Goal: Transaction & Acquisition: Obtain resource

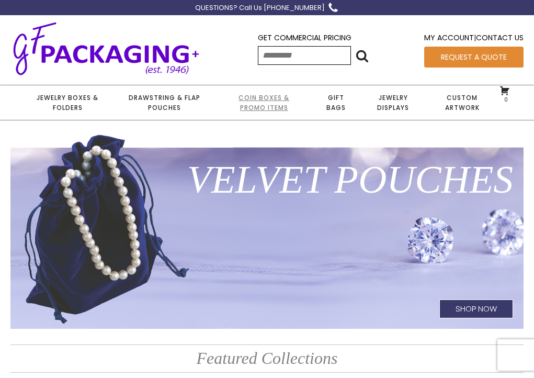
click at [276, 98] on link "Coin Boxes & Promo Items" at bounding box center [263, 102] width 97 height 35
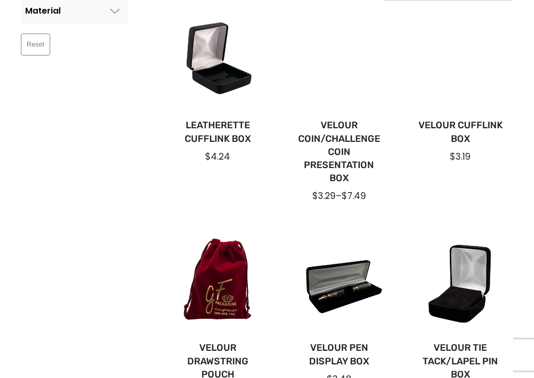
scroll to position [235, 0]
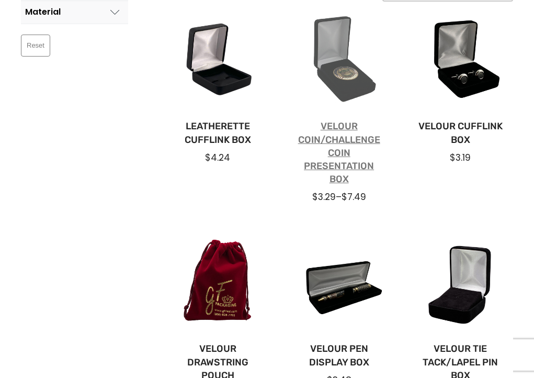
click at [346, 140] on link "Velour Coin/Challenge Coin Presentation Box" at bounding box center [339, 153] width 88 height 66
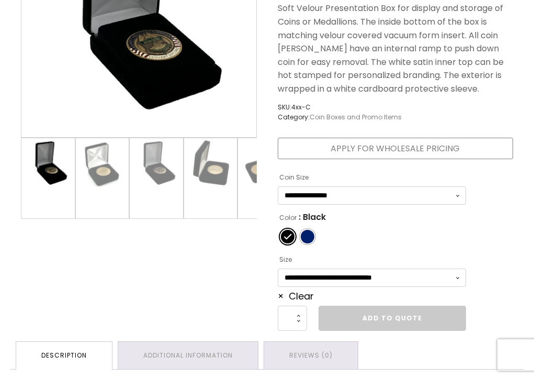
scroll to position [263, 0]
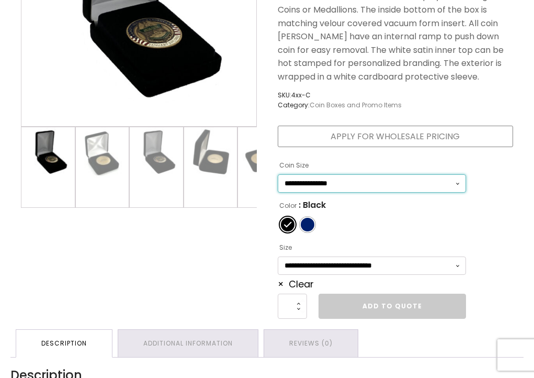
select select "***"
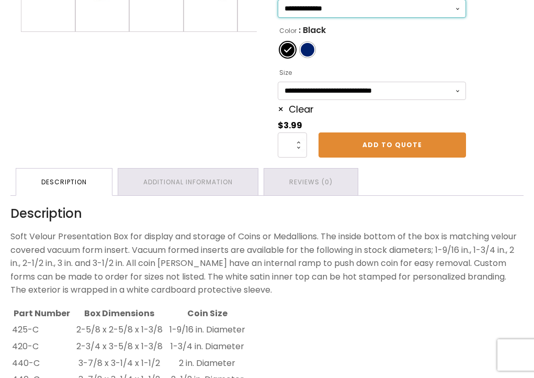
scroll to position [434, 0]
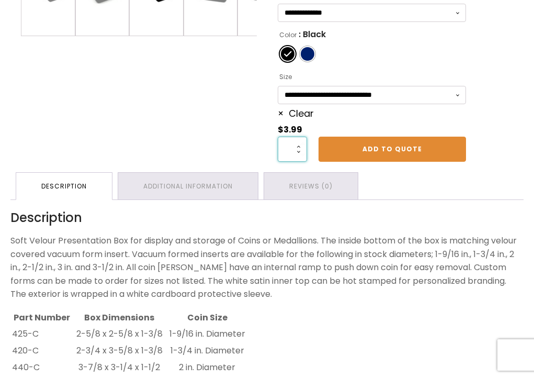
click at [299, 144] on input "*" at bounding box center [292, 148] width 29 height 25
click at [300, 145] on input "**" at bounding box center [292, 148] width 29 height 25
click at [302, 144] on input "***" at bounding box center [292, 148] width 29 height 25
click at [300, 151] on input "***" at bounding box center [292, 148] width 29 height 25
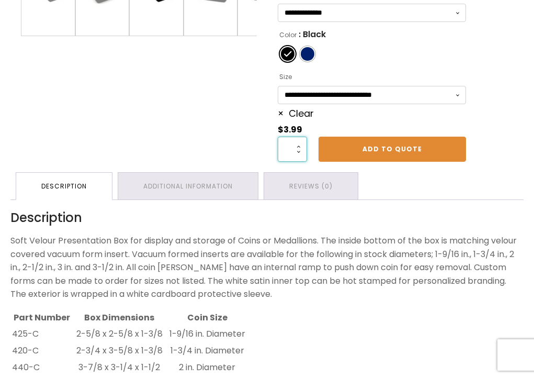
click at [300, 151] on input "***" at bounding box center [292, 148] width 29 height 25
click at [303, 151] on input "***" at bounding box center [292, 148] width 29 height 25
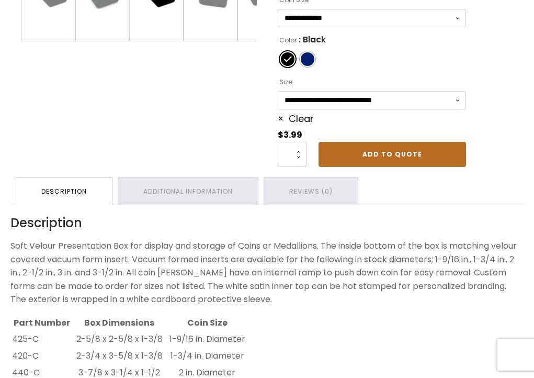
click at [347, 154] on link "Add to Quote" at bounding box center [391, 154] width 147 height 25
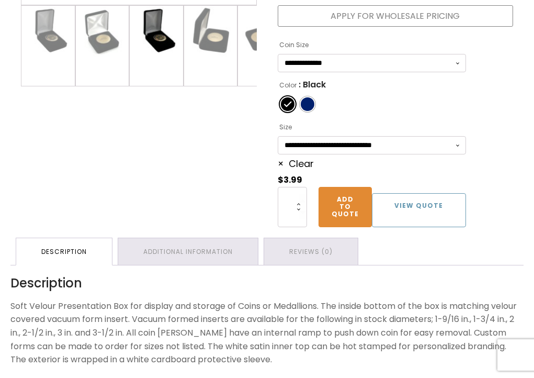
scroll to position [385, 0]
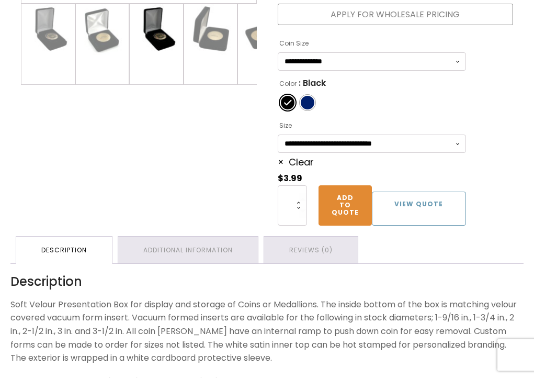
click at [398, 198] on link "View Quote" at bounding box center [419, 208] width 94 height 34
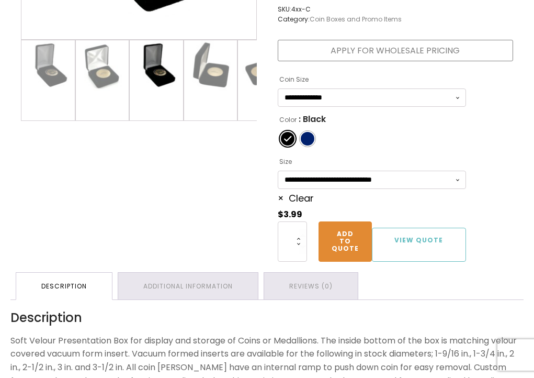
scroll to position [343, 0]
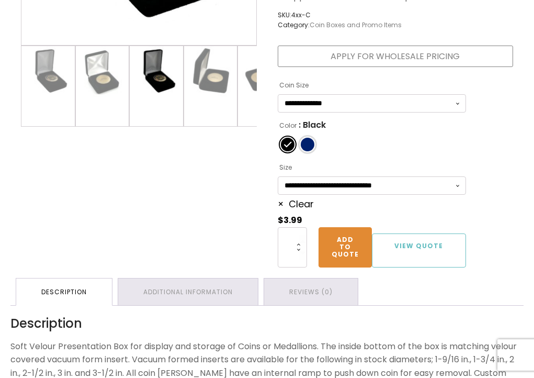
click at [307, 139] on span "Color" at bounding box center [308, 145] width 14 height 14
type input "*"
click at [298, 241] on input "*" at bounding box center [292, 247] width 29 height 40
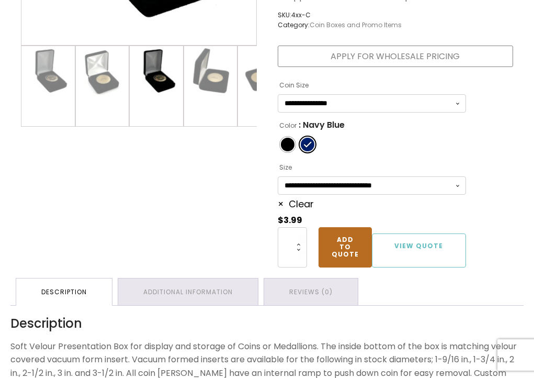
click at [340, 244] on link "Add to Quote" at bounding box center [344, 247] width 53 height 40
click at [411, 242] on link "View Quote" at bounding box center [419, 250] width 94 height 34
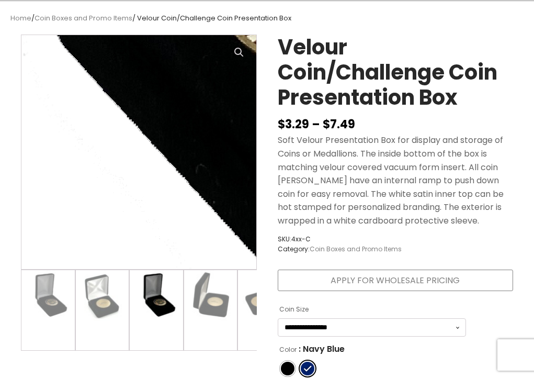
scroll to position [111, 0]
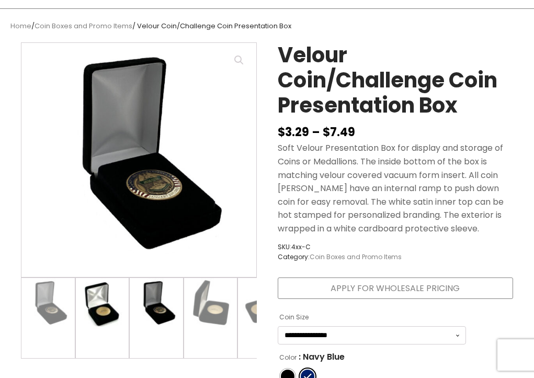
click at [98, 309] on img at bounding box center [102, 304] width 53 height 53
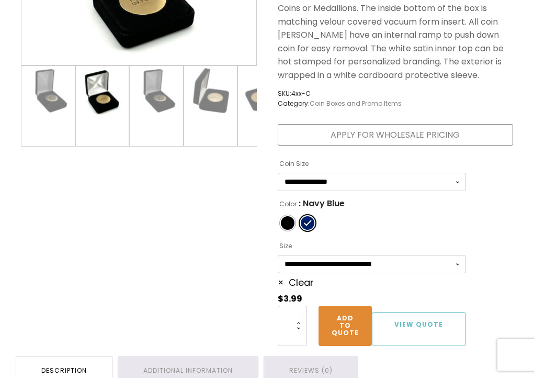
scroll to position [271, 0]
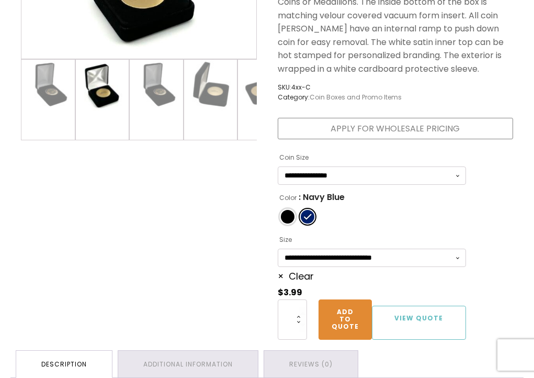
click at [286, 213] on span "Color" at bounding box center [288, 217] width 14 height 14
type input "*"
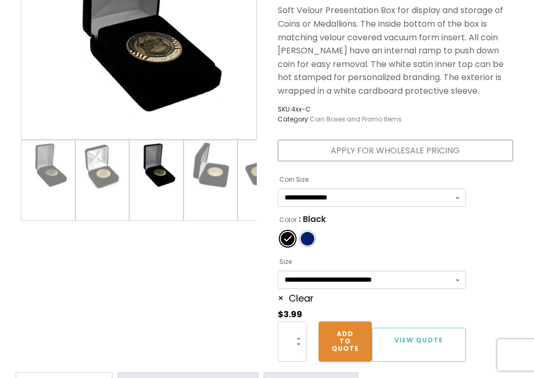
scroll to position [252, 0]
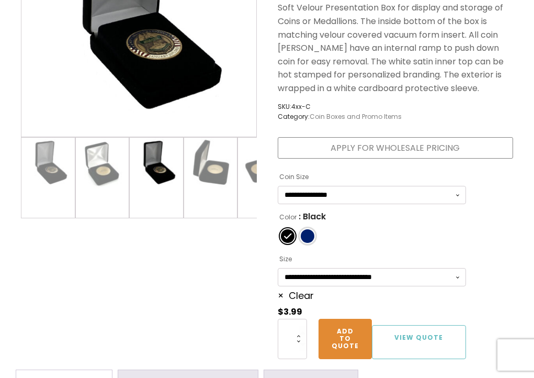
click at [307, 232] on span "Color" at bounding box center [308, 236] width 14 height 14
click at [291, 231] on span "Color" at bounding box center [288, 236] width 14 height 14
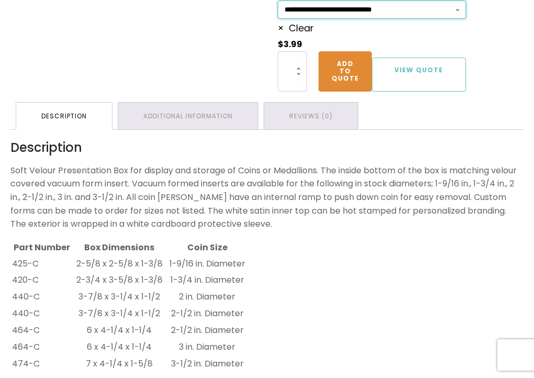
scroll to position [521, 0]
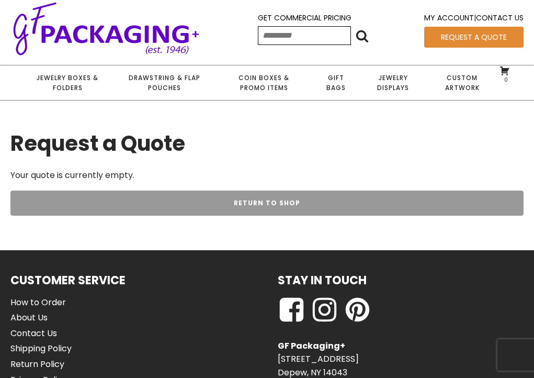
scroll to position [18, 0]
